Goal: Task Accomplishment & Management: Manage account settings

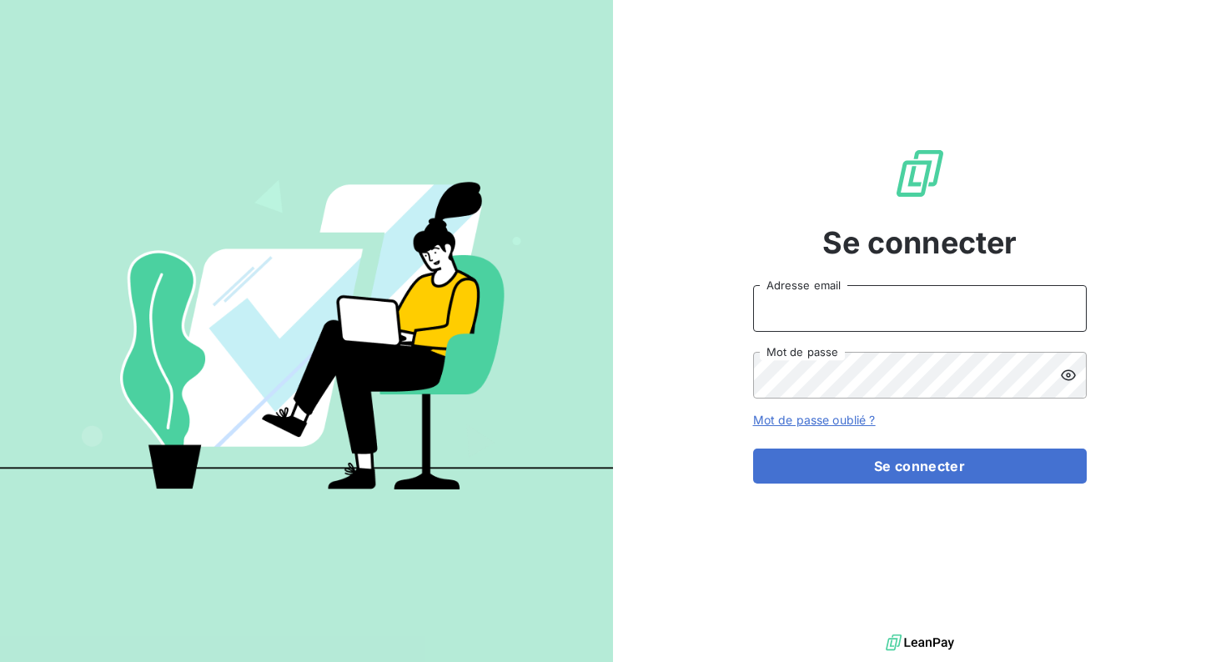
click at [934, 315] on input "Adresse email" at bounding box center [920, 308] width 334 height 47
type input "[PERSON_NAME][EMAIL_ADDRESS][DOMAIN_NAME]"
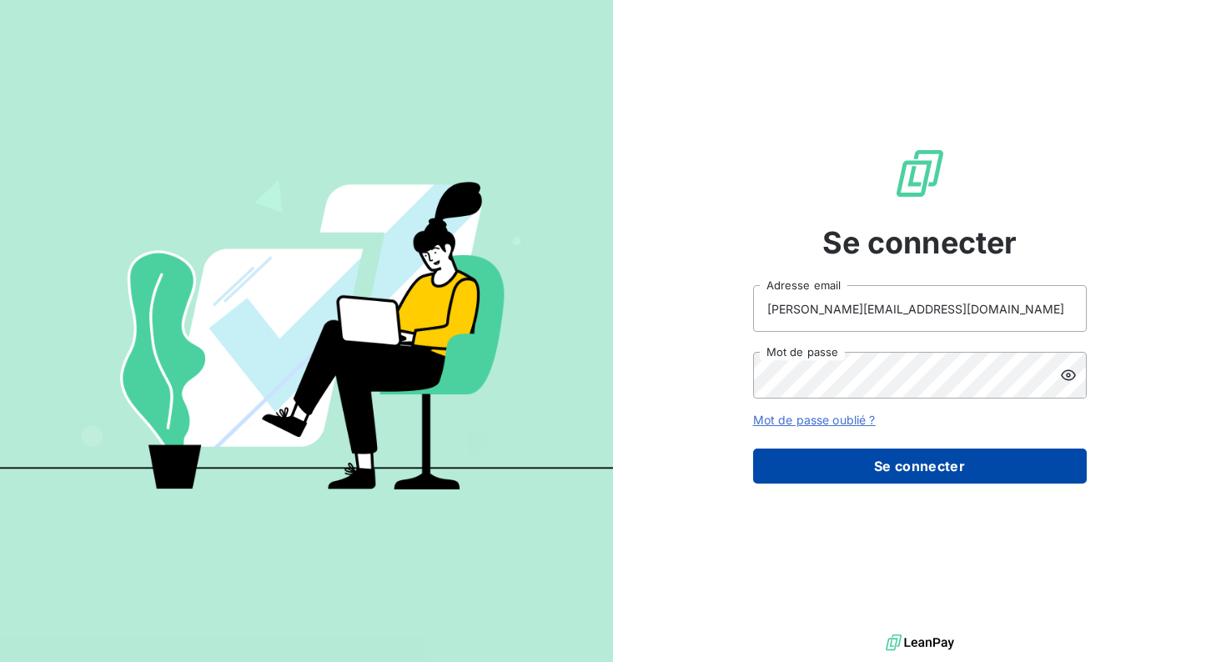
click at [883, 460] on button "Se connecter" at bounding box center [920, 466] width 334 height 35
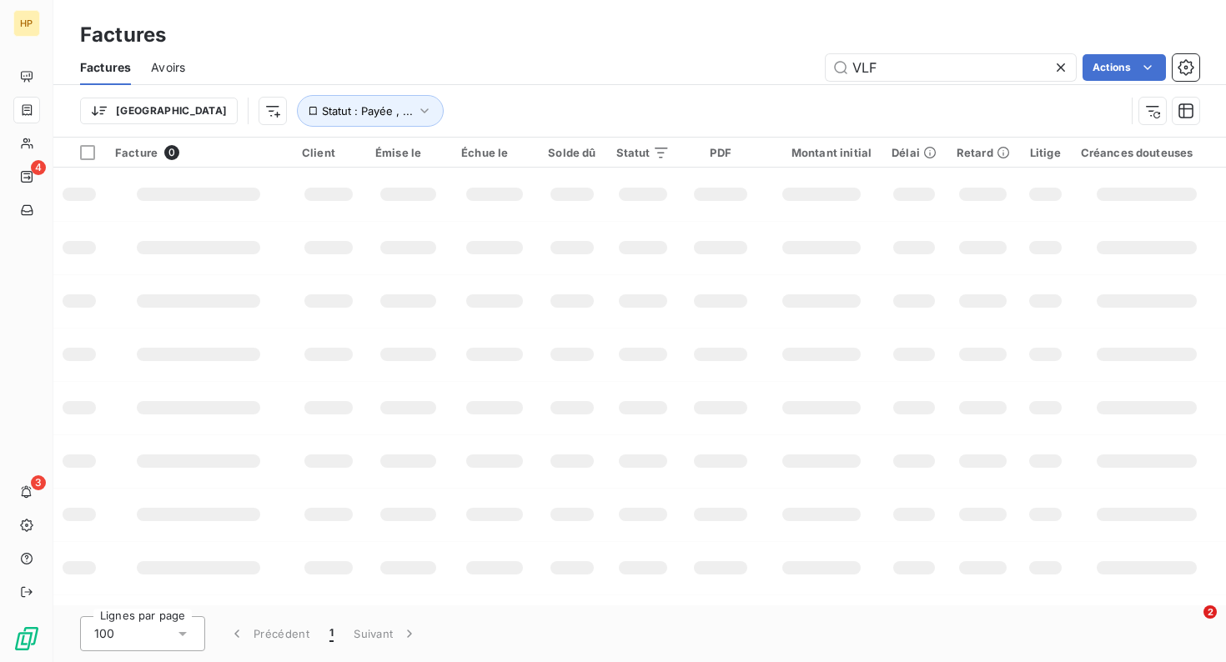
click at [1057, 63] on icon at bounding box center [1060, 67] width 17 height 17
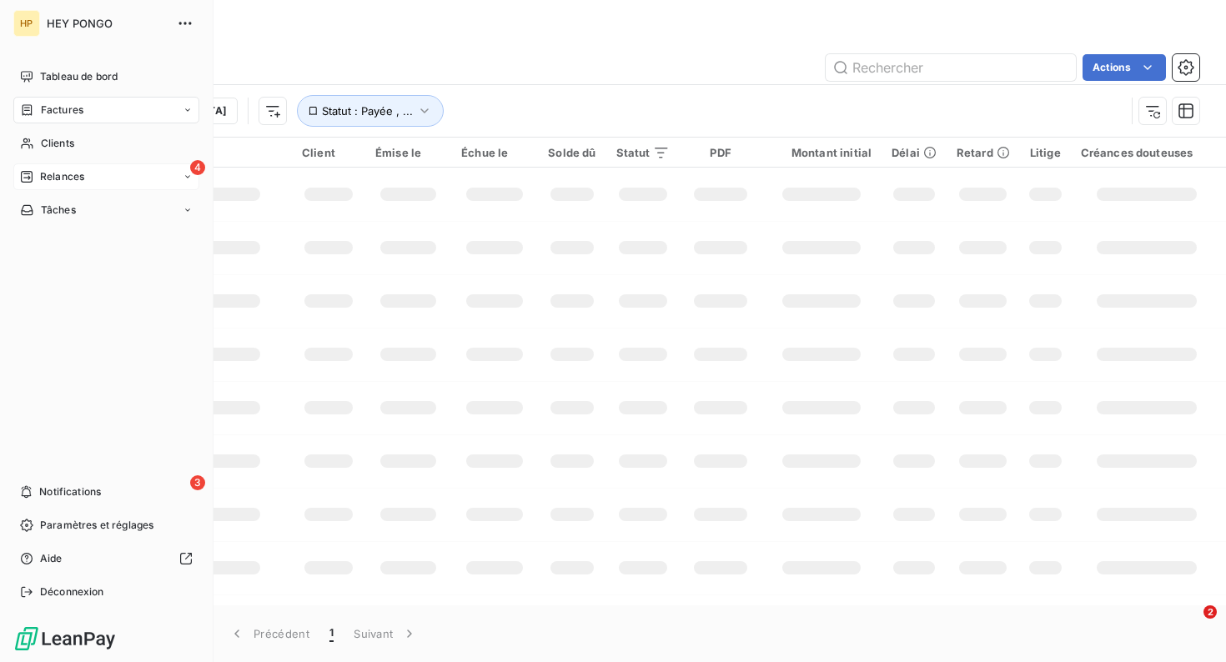
click at [28, 178] on icon at bounding box center [26, 176] width 13 height 13
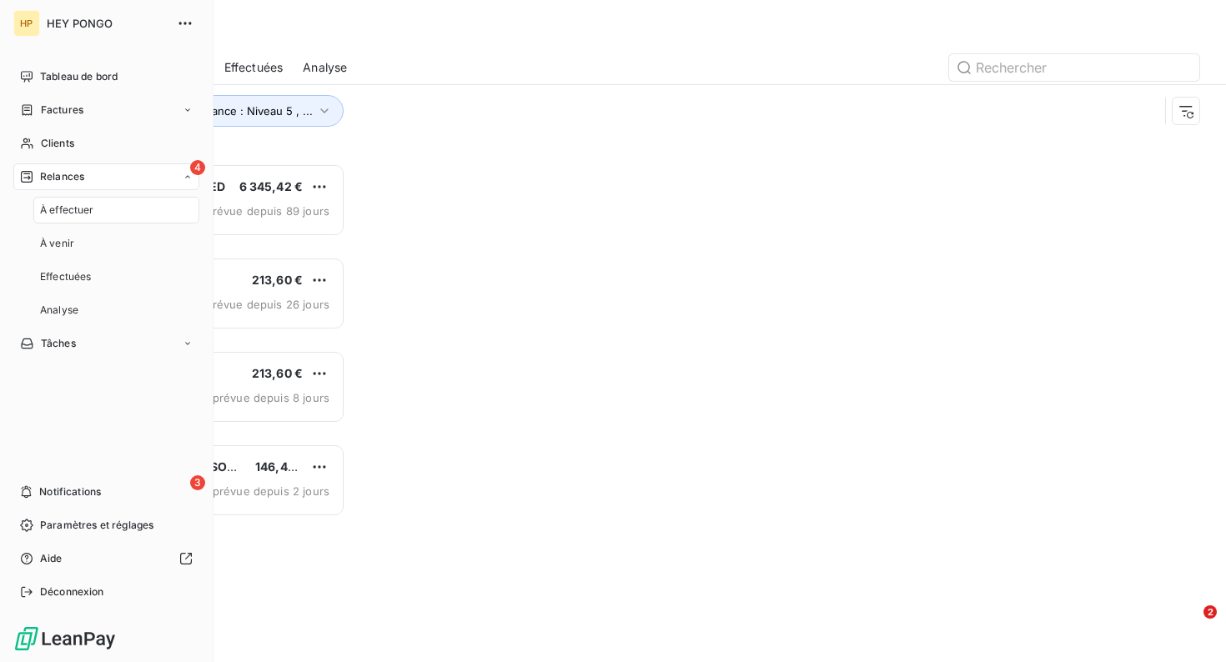
scroll to position [499, 264]
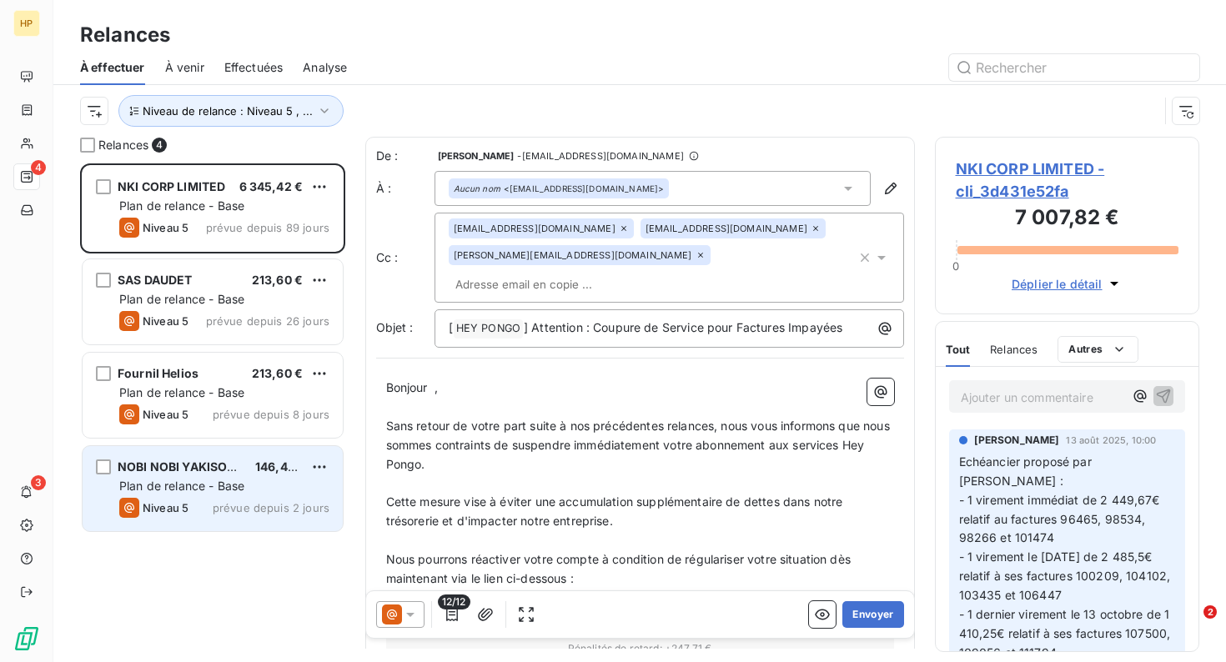
click at [159, 502] on span "Niveau 5" at bounding box center [166, 507] width 46 height 13
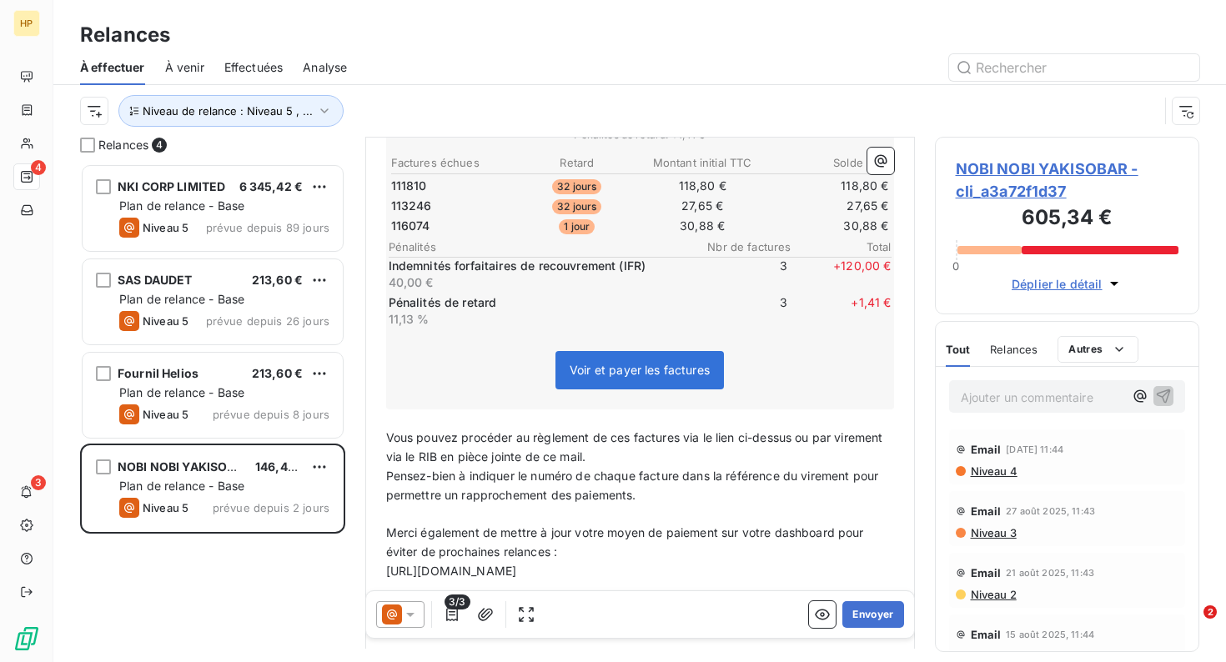
scroll to position [487, 0]
click at [1001, 188] on span "NOBI NOBI YAKISOBAR - cli_a3a72f1d37" at bounding box center [1068, 180] width 224 height 45
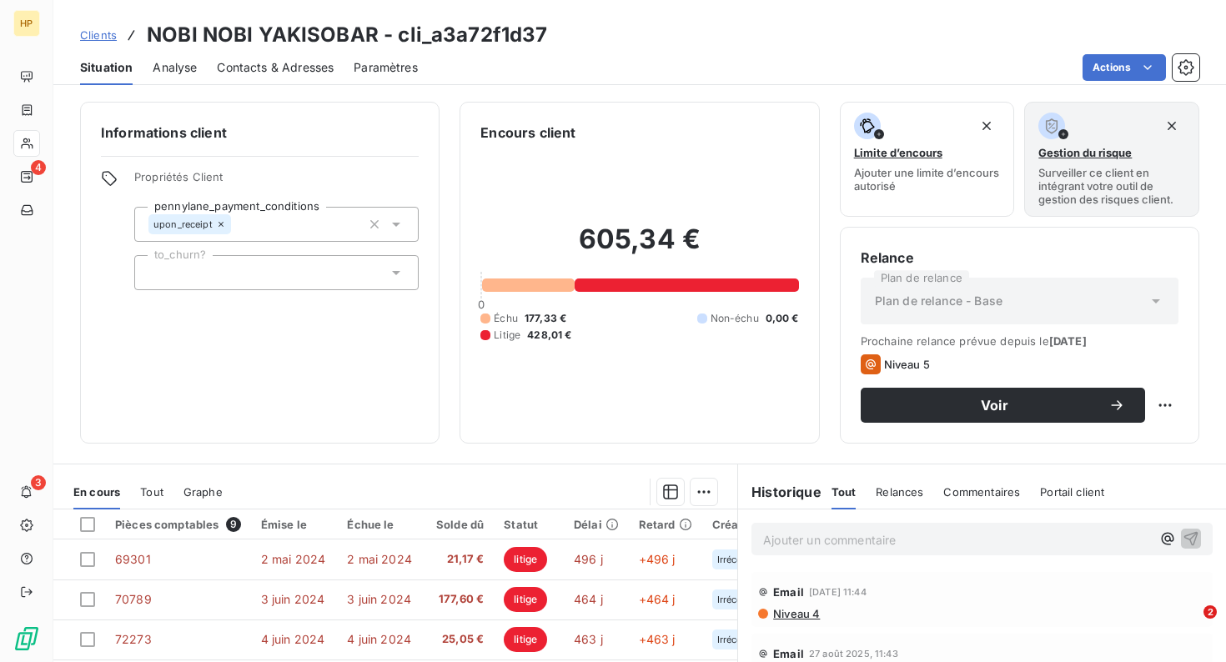
scroll to position [219, 0]
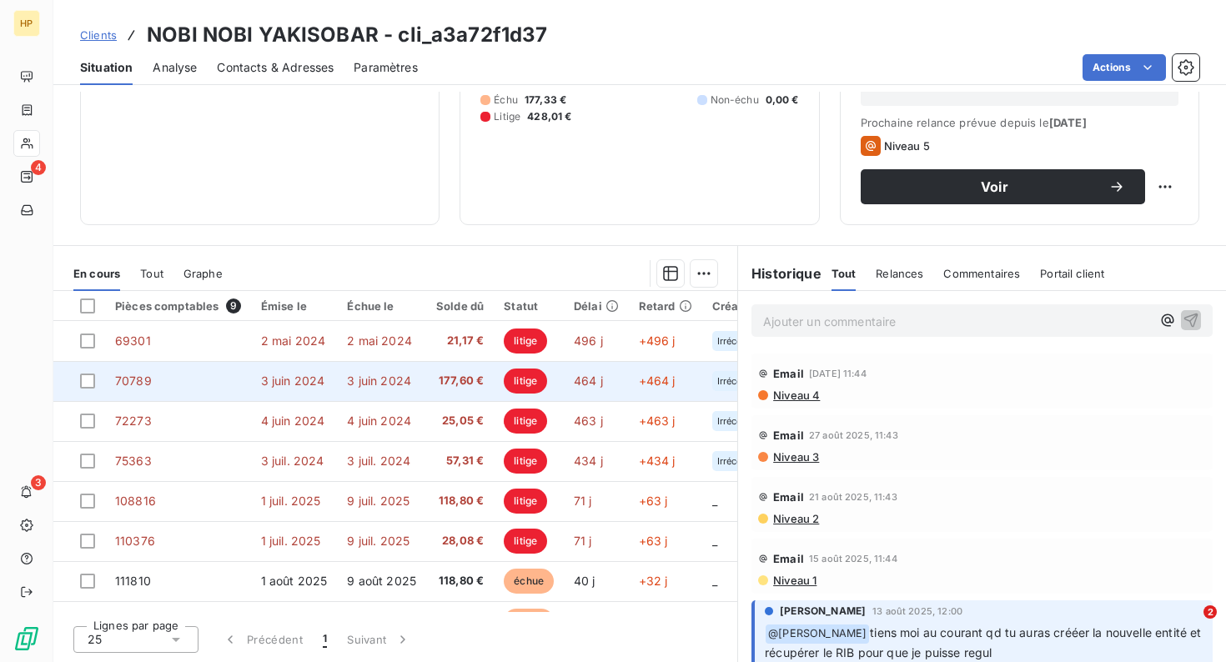
click at [470, 378] on span "177,60 €" at bounding box center [460, 381] width 48 height 17
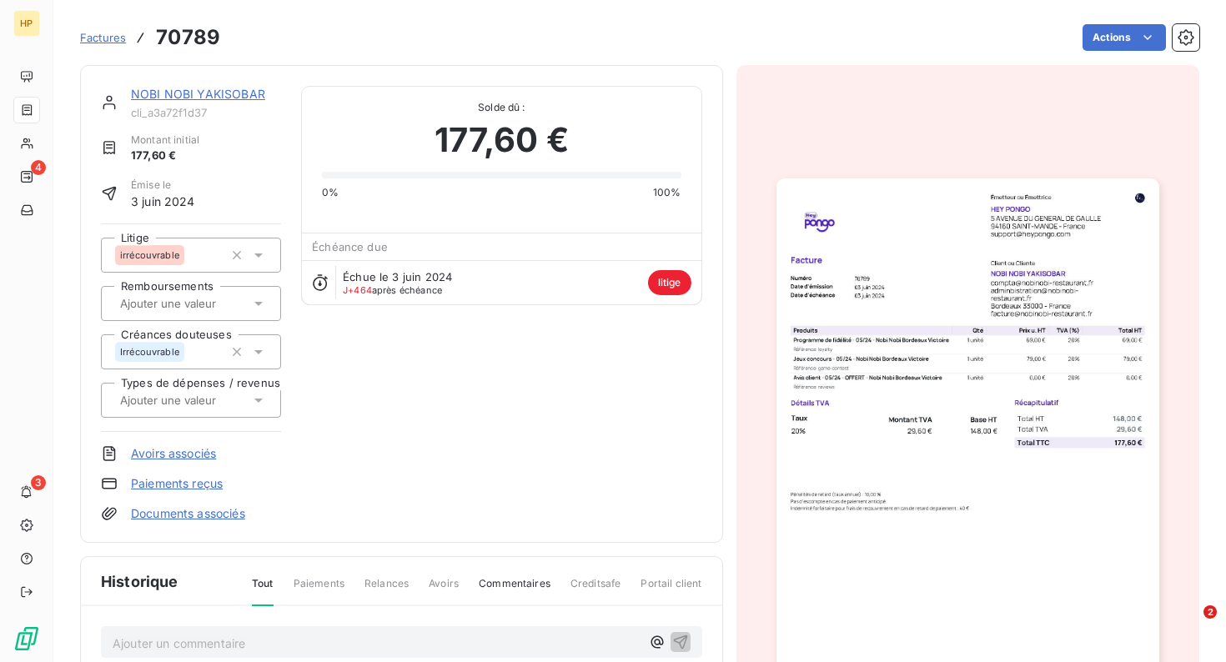
click at [188, 97] on link "NOBI NOBI YAKISOBAR" at bounding box center [198, 94] width 134 height 14
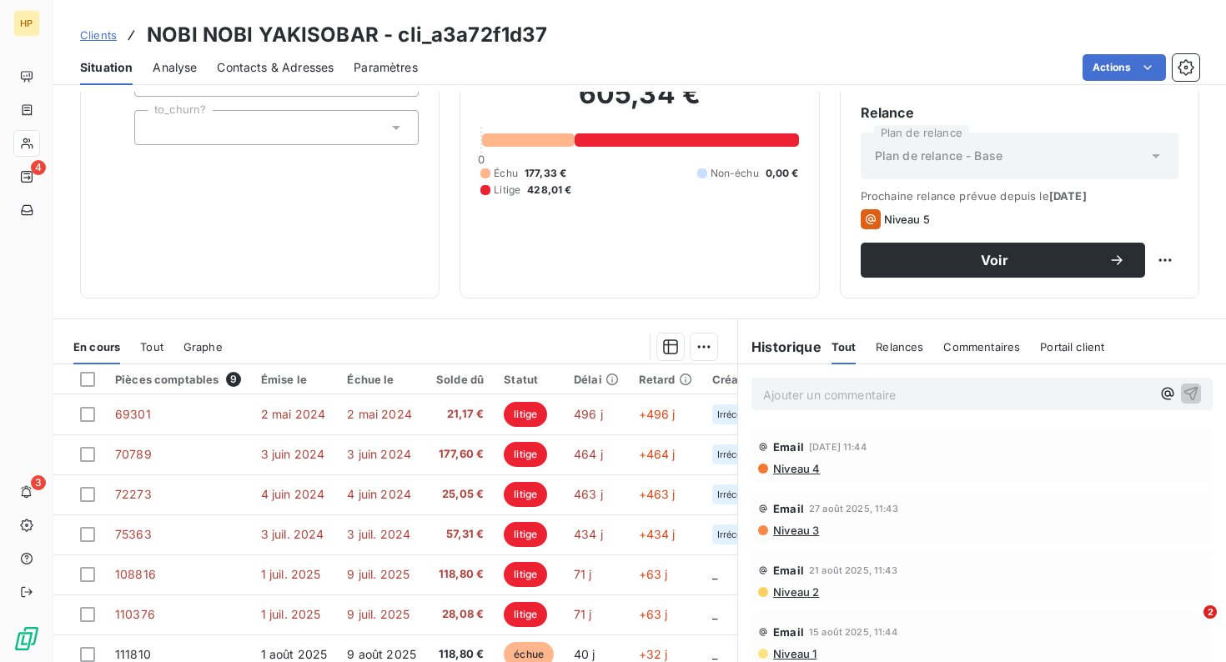
scroll to position [219, 0]
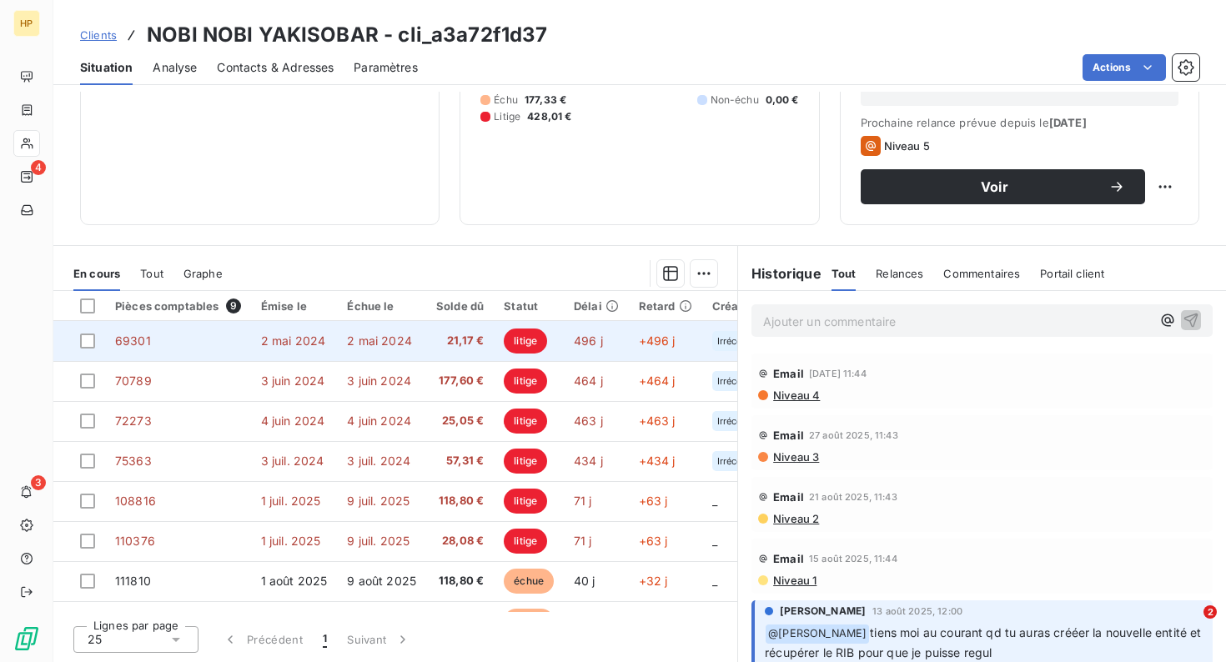
click at [441, 354] on td "21,17 €" at bounding box center [460, 341] width 68 height 40
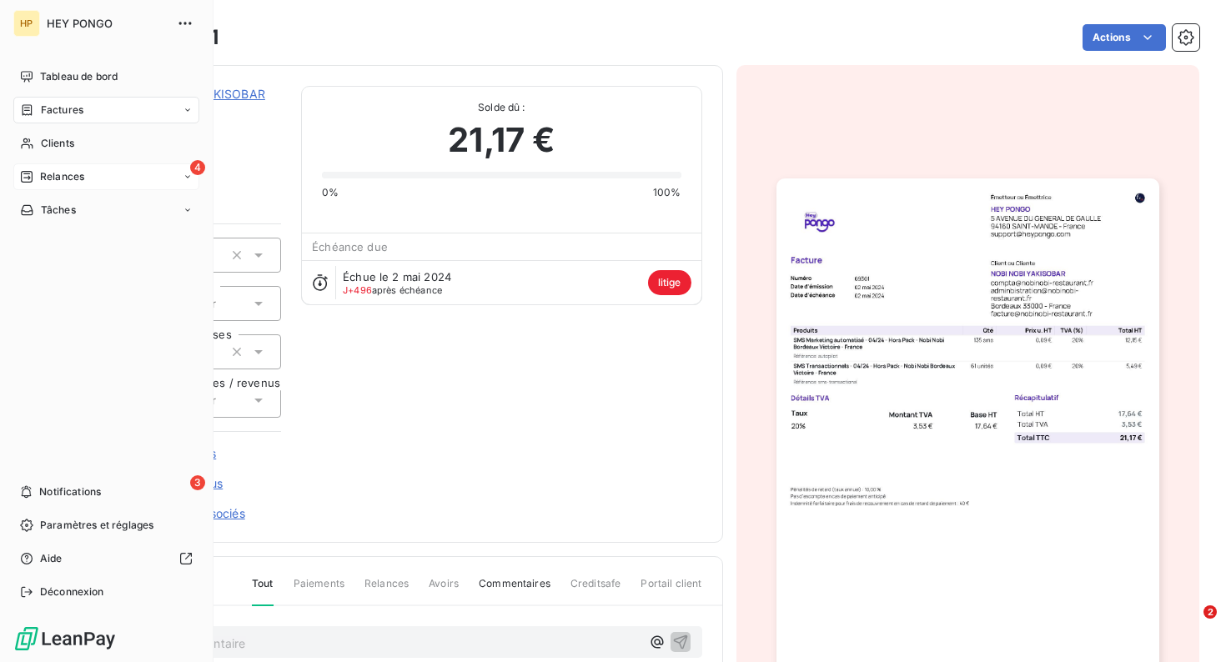
click at [84, 184] on div "4 Relances" at bounding box center [106, 176] width 186 height 27
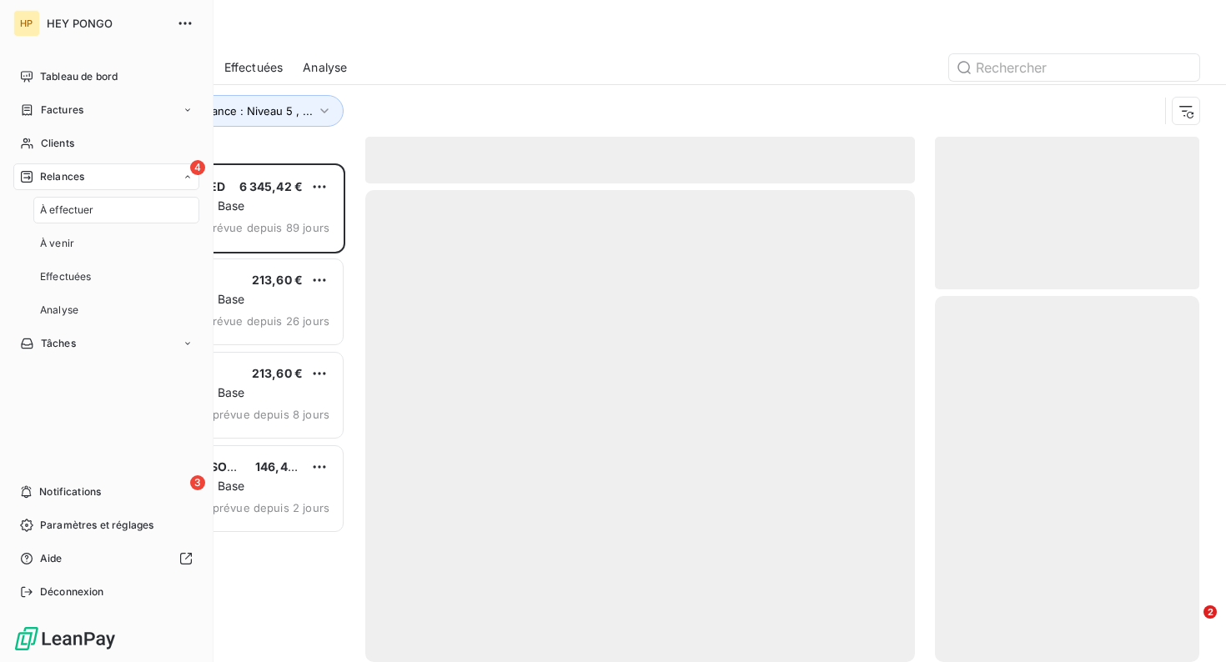
scroll to position [499, 264]
